Goal: Task Accomplishment & Management: Complete application form

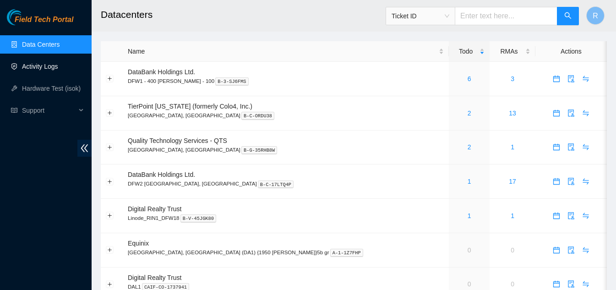
click at [33, 68] on link "Activity Logs" at bounding box center [40, 66] width 36 height 7
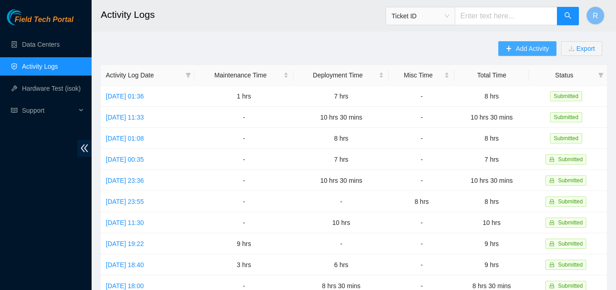
click at [512, 48] on button "Add Activity" at bounding box center [527, 48] width 58 height 15
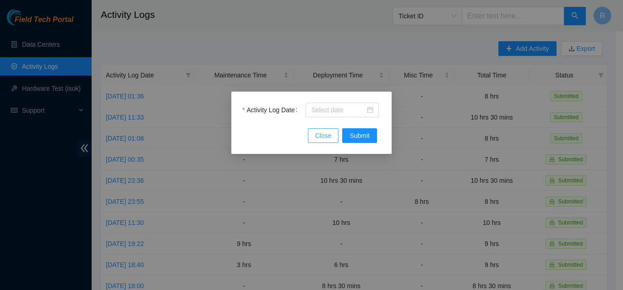
click at [322, 136] on span "Close" at bounding box center [323, 136] width 16 height 10
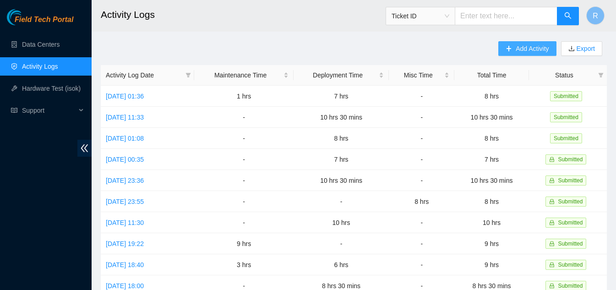
click at [517, 48] on span "Add Activity" at bounding box center [532, 49] width 33 height 10
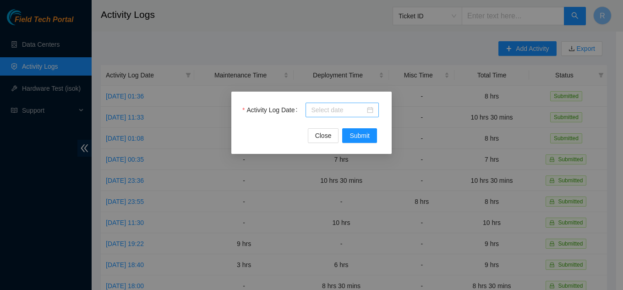
click at [371, 110] on div at bounding box center [342, 110] width 62 height 10
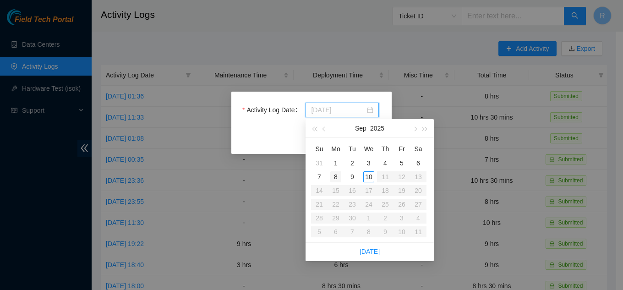
type input "[DATE]"
click at [337, 175] on div "8" at bounding box center [335, 176] width 11 height 11
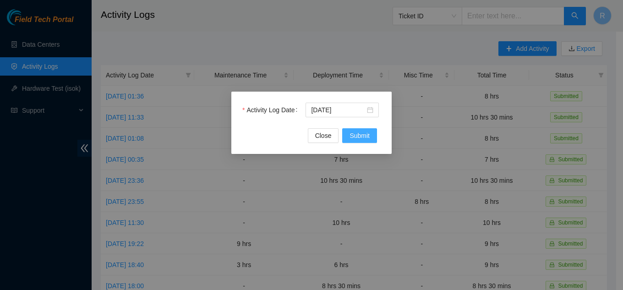
click at [362, 134] on span "Submit" at bounding box center [359, 136] width 20 height 10
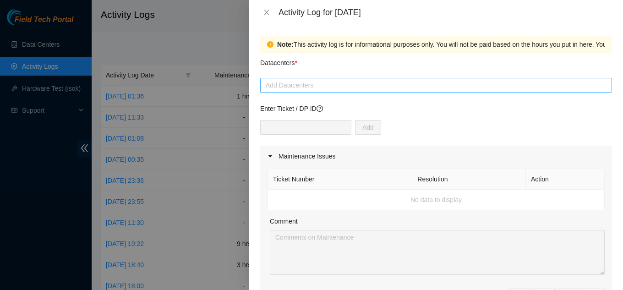
click at [297, 82] on div at bounding box center [435, 85] width 347 height 11
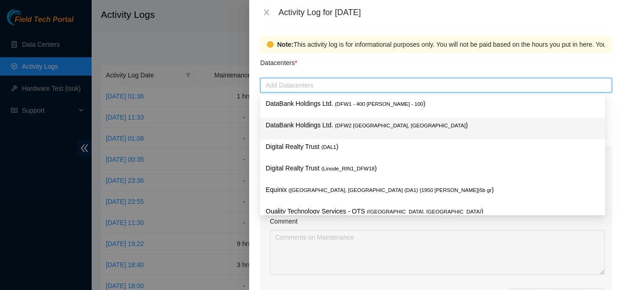
click at [302, 124] on p "DataBank Holdings Ltd. ( DFW2 Richardson, TX )" at bounding box center [433, 125] width 334 height 11
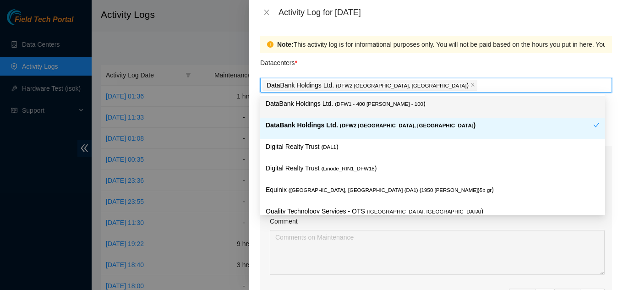
click at [371, 62] on div "Datacenters *" at bounding box center [436, 65] width 352 height 25
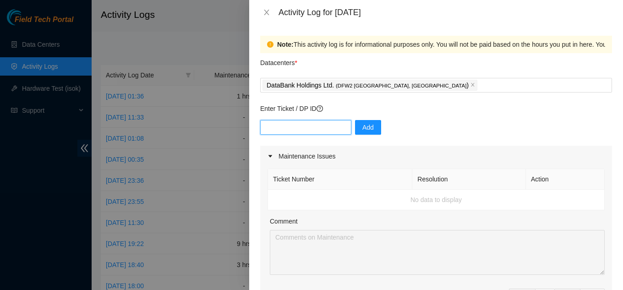
click at [311, 132] on input "text" at bounding box center [305, 127] width 91 height 15
type input "DP83579"
click at [362, 127] on span "Add" at bounding box center [367, 127] width 11 height 10
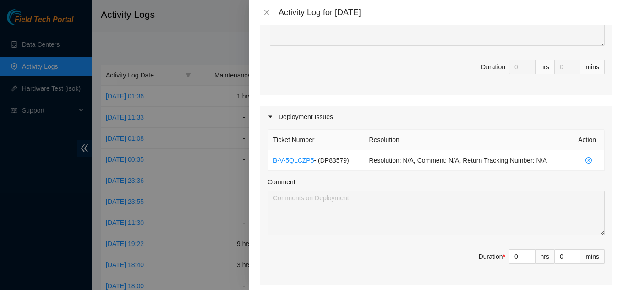
scroll to position [275, 0]
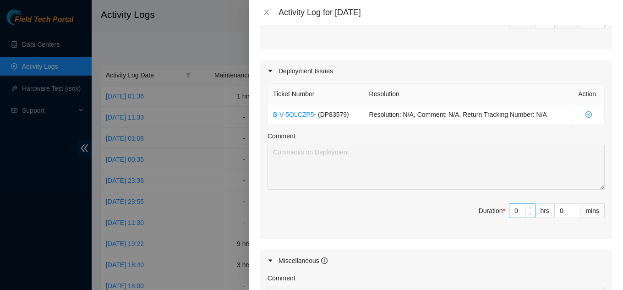
click at [513, 213] on input "0" at bounding box center [522, 211] width 26 height 14
type input "1"
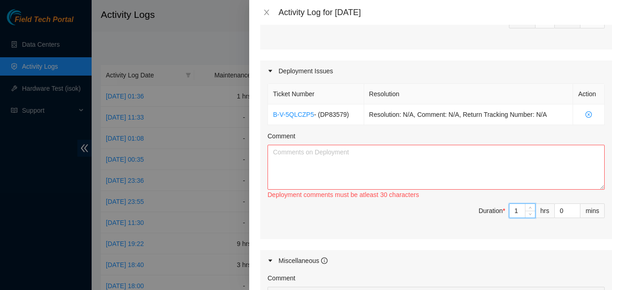
type input "0"
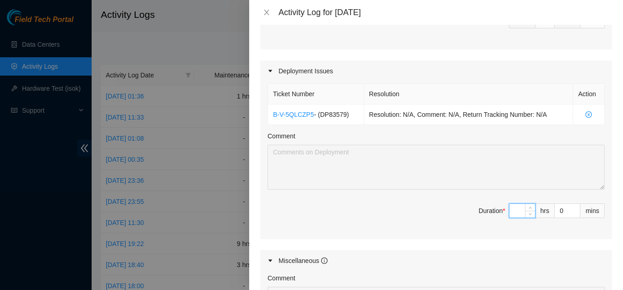
type input "1"
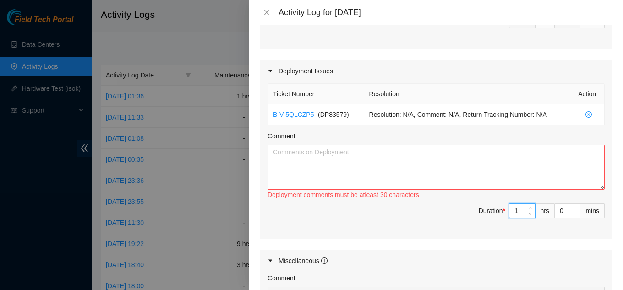
type input "0"
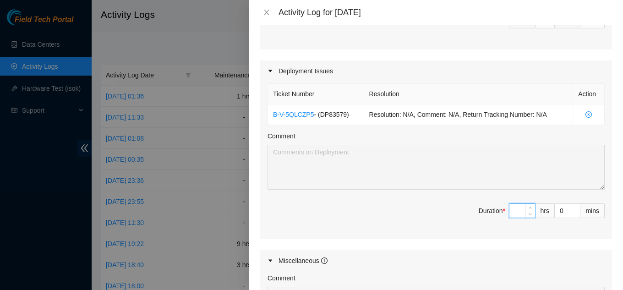
type input "1"
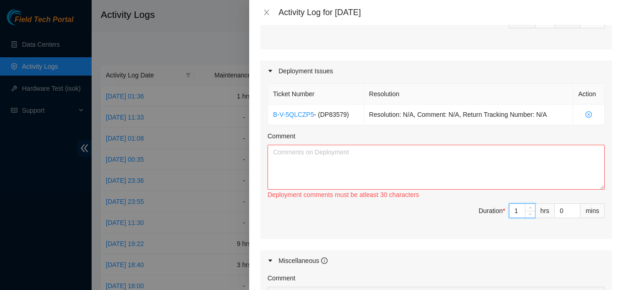
type input "0"
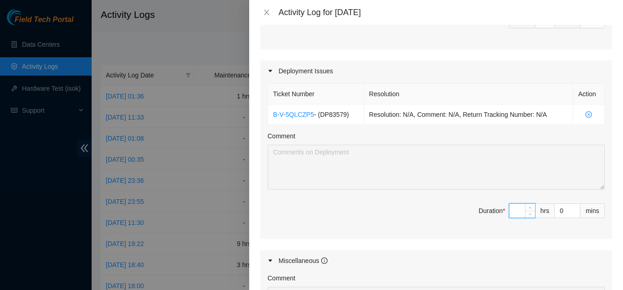
type input "1"
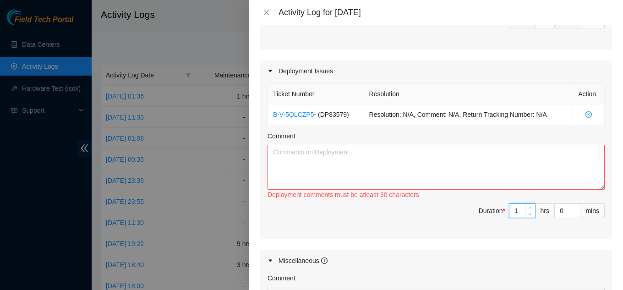
type input "0"
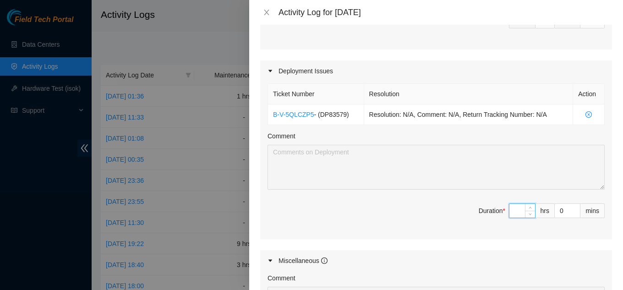
type input "8"
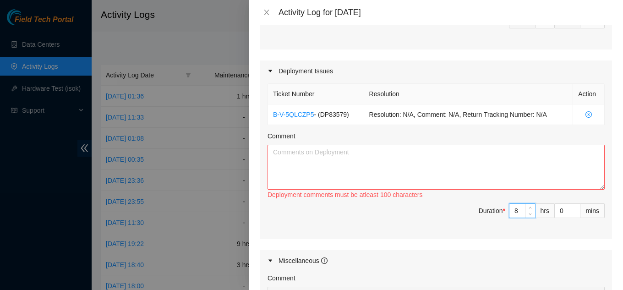
type input "8"
click at [363, 162] on textarea "Comment" at bounding box center [435, 167] width 337 height 45
paste textarea "Hi Vural, No problem. Update (09/09/2025): Rack KH05 has been completed. The ne…"
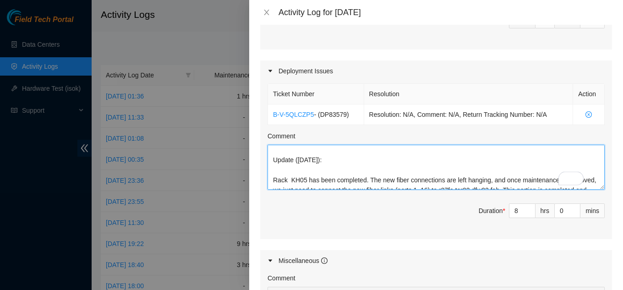
scroll to position [0, 0]
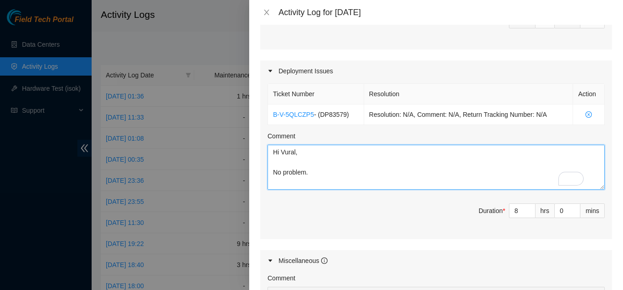
drag, startPoint x: 272, startPoint y: 152, endPoint x: 320, endPoint y: 174, distance: 52.3
click at [320, 174] on textarea "Hi Vural, No problem. Update (09/09/2025): Rack KH05 has been completed. The ne…" at bounding box center [435, 167] width 337 height 45
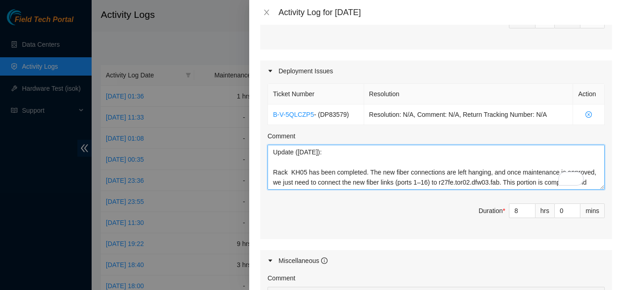
click at [287, 154] on textarea "Update (09/09/2025): Rack KH05 has been completed. The new fiber connections ar…" at bounding box center [435, 167] width 337 height 45
paste textarea "DP83579 - FABRIC-DFW3: Make region(s) Large Region Ready: FABRIC-DFW31p,FABRIC-…"
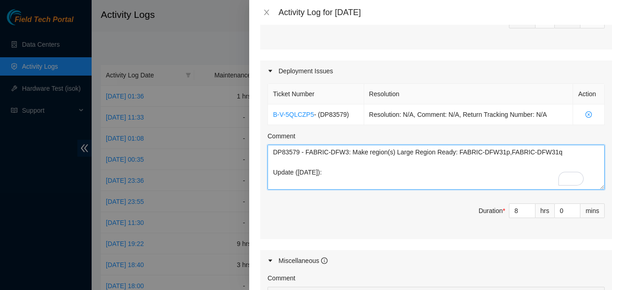
click at [271, 154] on textarea "DP83579 - FABRIC-DFW3: Make region(s) Large Region Ready: FABRIC-DFW31p,FABRIC-…" at bounding box center [435, 167] width 337 height 45
click at [279, 174] on textarea "This DP was build 3 times DP83579 - FABRIC-DFW3: Make region(s) Large Region Re…" at bounding box center [435, 167] width 337 height 45
drag, startPoint x: 346, startPoint y: 154, endPoint x: 352, endPoint y: 167, distance: 14.6
click at [348, 158] on textarea "This DP was build 3 times DP83579 - FABRIC-DFW3: Make region(s) Large Region Re…" at bounding box center [435, 167] width 337 height 45
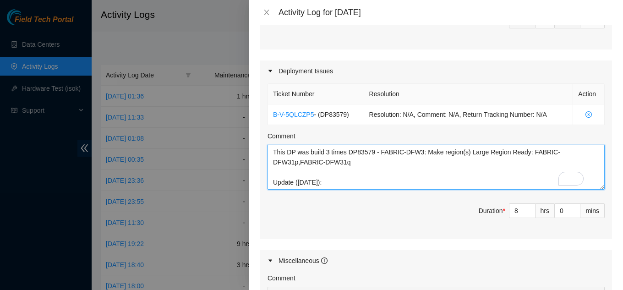
click at [355, 169] on textarea "This DP was build 3 times DP83579 - FABRIC-DFW3: Make region(s) Large Region Re…" at bounding box center [435, 167] width 337 height 45
click at [346, 153] on textarea "This DP was build 3 times DP83579 - FABRIC-DFW3: Make region(s) Large Region Re…" at bounding box center [435, 167] width 337 height 45
paste textarea "Sorry Riyaz! Unfortunately KH05 was the incorrect one."
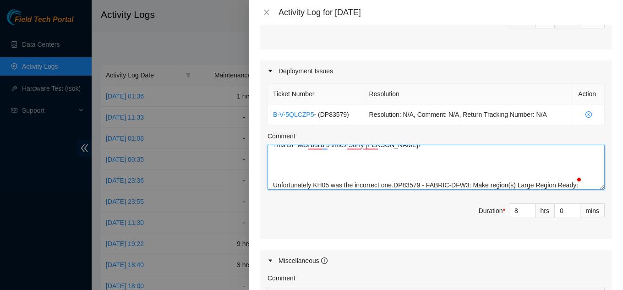
scroll to position [0, 0]
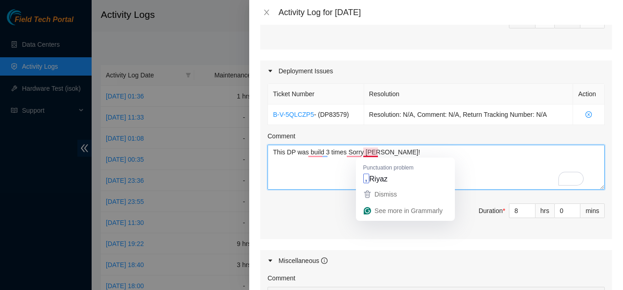
drag, startPoint x: 348, startPoint y: 153, endPoint x: 385, endPoint y: 151, distance: 37.6
click at [385, 151] on textarea "This DP was build 3 times Sorry Riyaz! Unfortunately KH05 was the incorrect one…" at bounding box center [435, 167] width 337 height 45
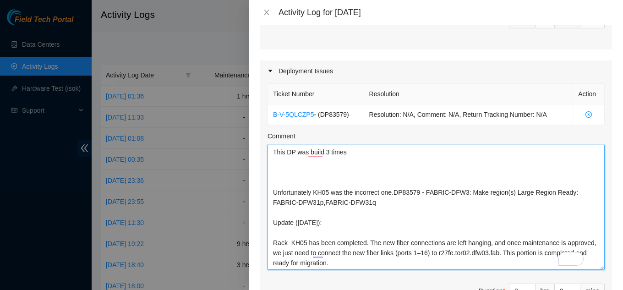
drag, startPoint x: 596, startPoint y: 187, endPoint x: 603, endPoint y: 273, distance: 85.5
click at [603, 273] on div "Ticket Number Resolution Action B-V-5QLCZP5 - ( DP83579 ) Resolution: N/A, Comm…" at bounding box center [436, 201] width 352 height 238
click at [390, 193] on textarea "This DP was build 3 times Unfortunately KH05 was the incorrect one.DP83579 - FA…" at bounding box center [435, 210] width 337 height 130
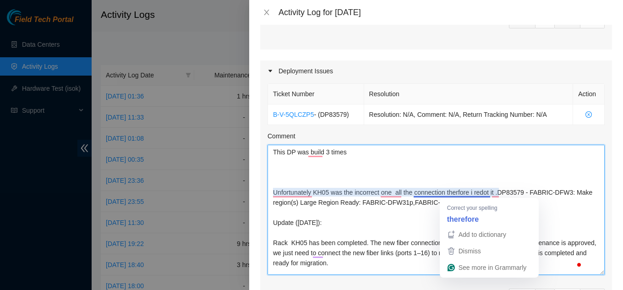
click at [446, 194] on textarea "This DP was build 3 times Unfortunately KH05 was the incorrect one all the conn…" at bounding box center [435, 210] width 337 height 130
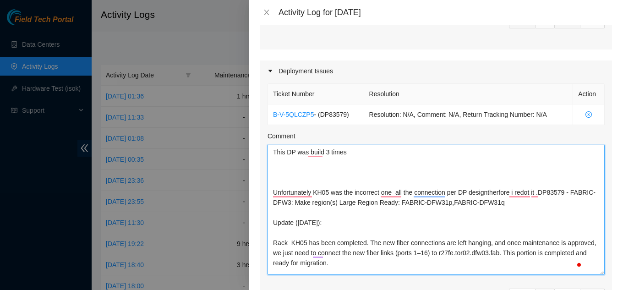
type textarea "This DP was build 3 times Unfortunately KH05 was the incorrect one all the conn…"
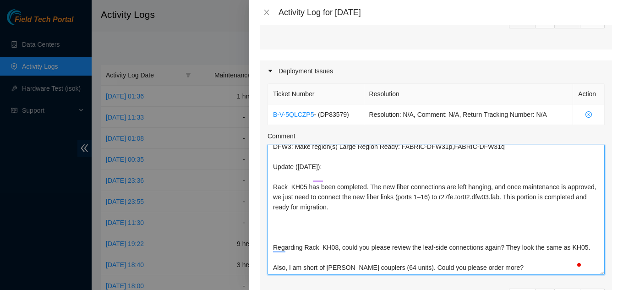
scroll to position [313, 0]
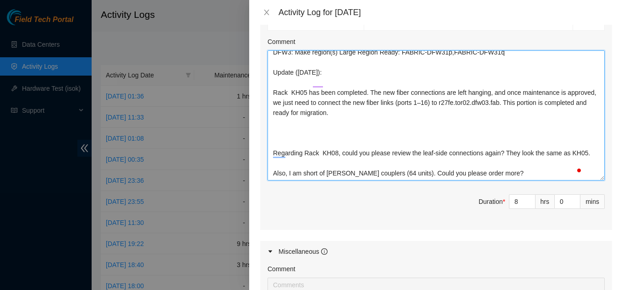
drag, startPoint x: 273, startPoint y: 152, endPoint x: 482, endPoint y: 157, distance: 208.5
click at [508, 158] on textarea "This DP was build 3 times Unfortunately KH05 was the incorrect one all the conn…" at bounding box center [435, 115] width 337 height 130
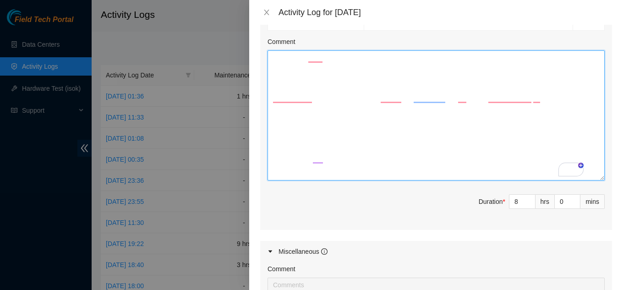
scroll to position [0, 0]
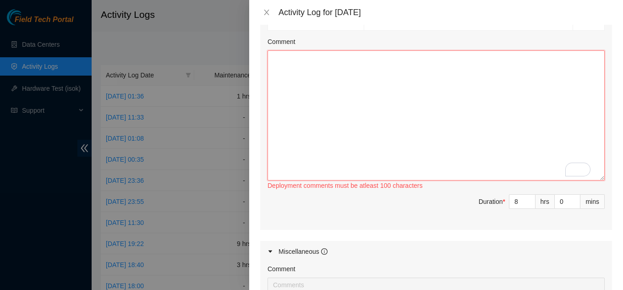
paste textarea "Subject: Deployment Report – DP83579 – FABRIC-DFW3: Large Region Readiness for …"
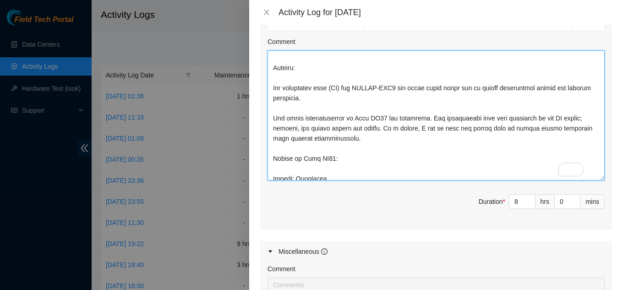
scroll to position [60, 0]
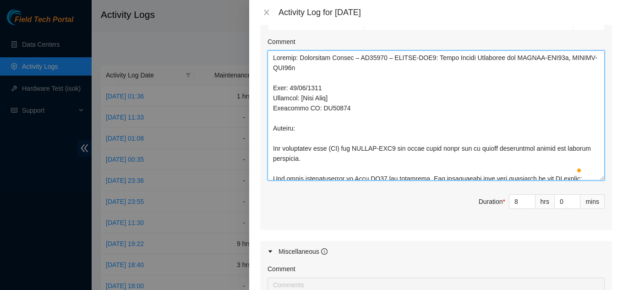
drag, startPoint x: 273, startPoint y: 98, endPoint x: 343, endPoint y: 99, distance: 70.5
click at [343, 99] on textarea "Comment" at bounding box center [435, 115] width 337 height 130
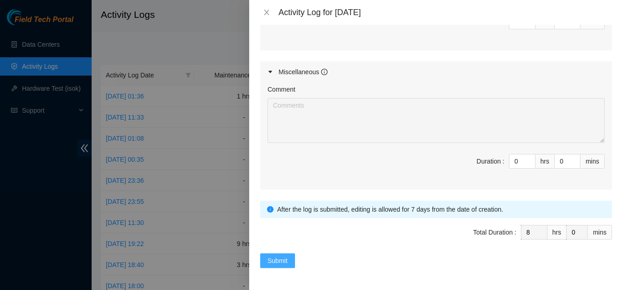
type textarea "Subject: Deployment Report – DP83579 – FABRIC-DFW3: Large Region Readiness for …"
drag, startPoint x: 278, startPoint y: 255, endPoint x: 369, endPoint y: 244, distance: 91.8
click at [279, 256] on span "Submit" at bounding box center [277, 261] width 20 height 10
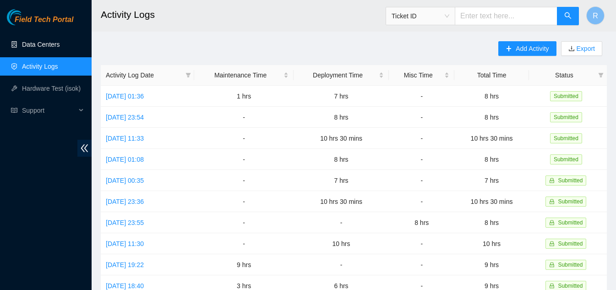
click at [43, 46] on link "Data Centers" at bounding box center [41, 44] width 38 height 7
